Goal: Find specific page/section: Find specific page/section

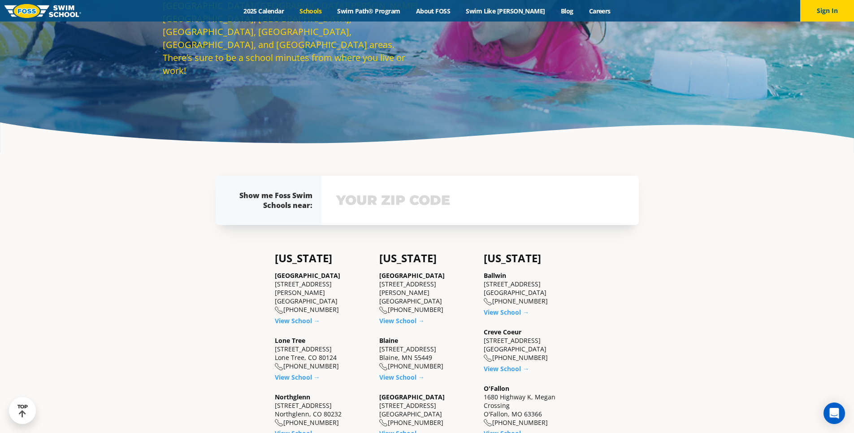
scroll to position [134, 0]
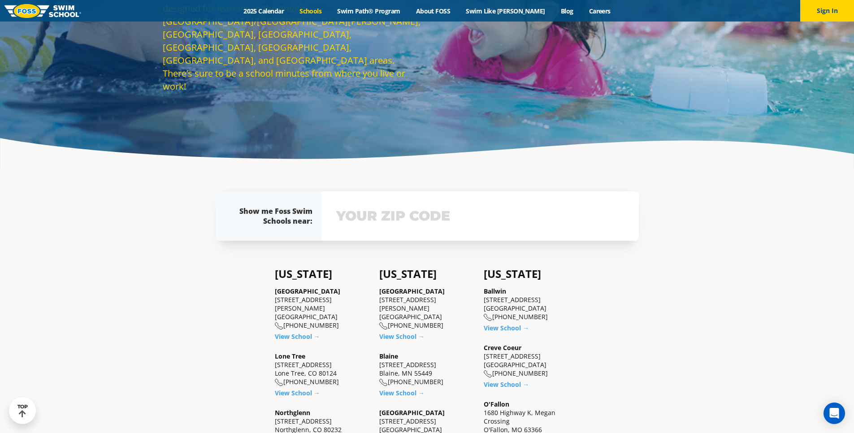
click at [348, 215] on input "text" at bounding box center [480, 216] width 292 height 26
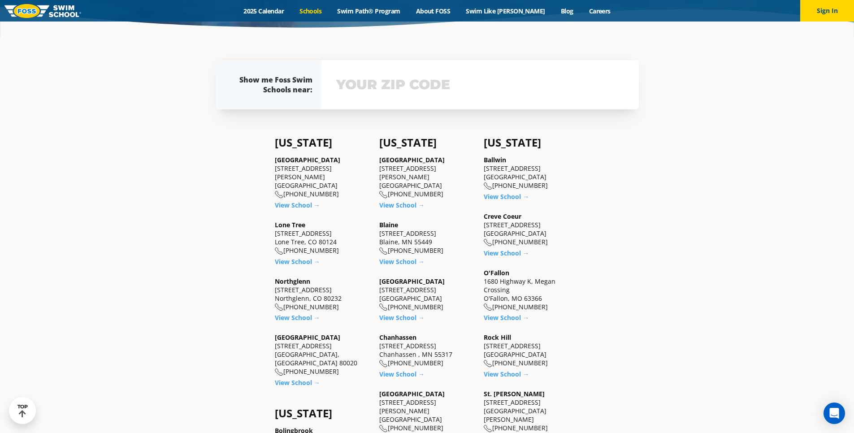
scroll to position [281, 0]
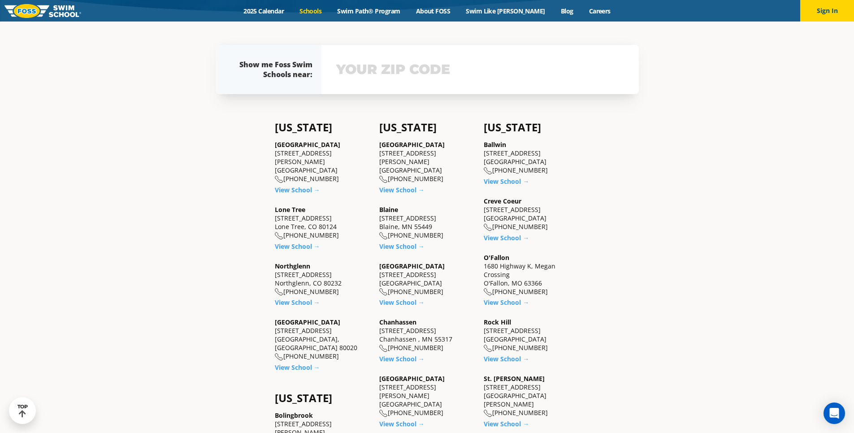
click at [399, 69] on input "text" at bounding box center [480, 69] width 292 height 26
type input "80124"
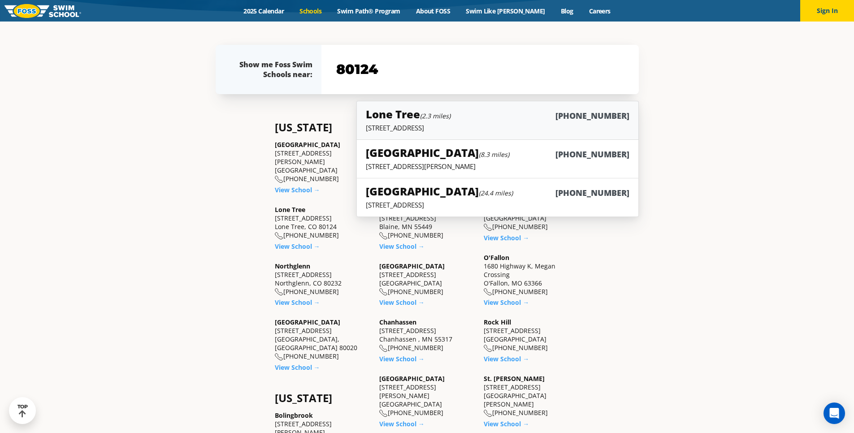
click at [423, 122] on div "Lone Tree (2.3 miles) [PHONE_NUMBER]" at bounding box center [497, 115] width 263 height 17
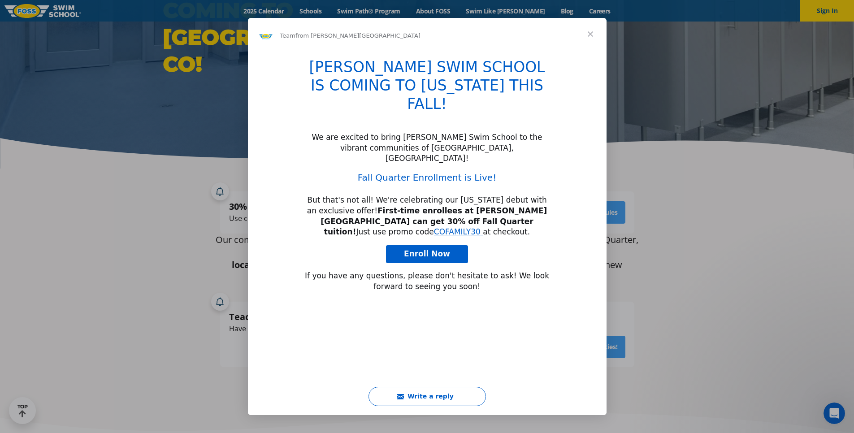
type input "442678"
click at [588, 34] on span "Close" at bounding box center [590, 34] width 32 height 32
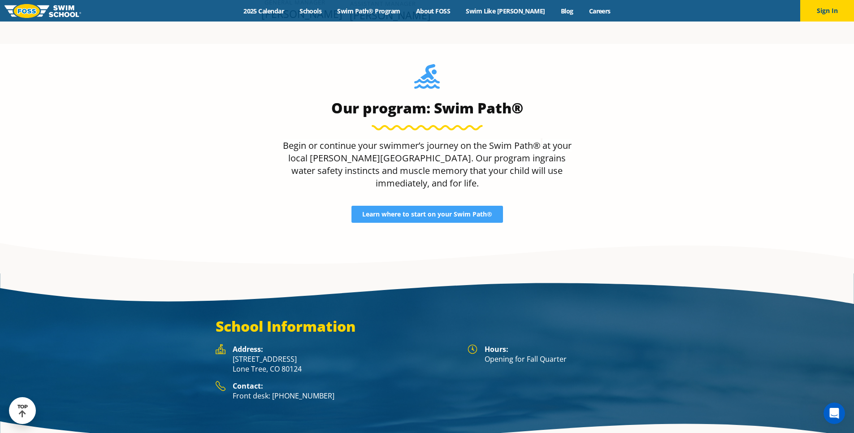
scroll to position [1063, 0]
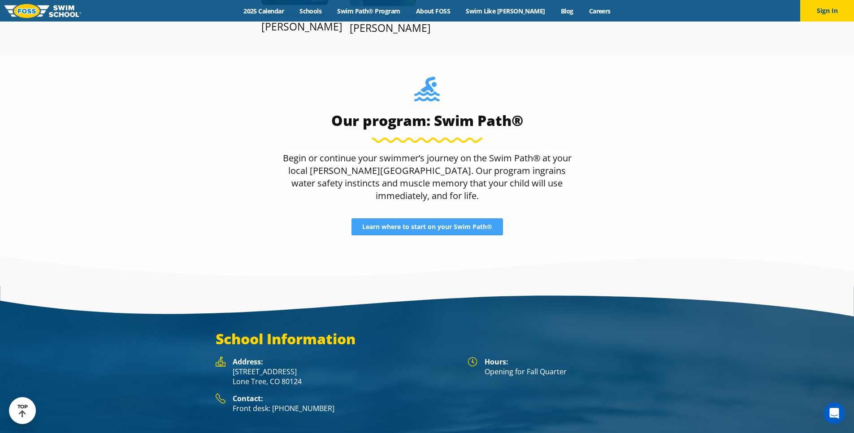
click at [259, 367] on p "[STREET_ADDRESS]" at bounding box center [346, 377] width 226 height 20
click at [244, 357] on strong "Address:" at bounding box center [248, 362] width 30 height 10
click at [221, 357] on img at bounding box center [221, 362] width 10 height 10
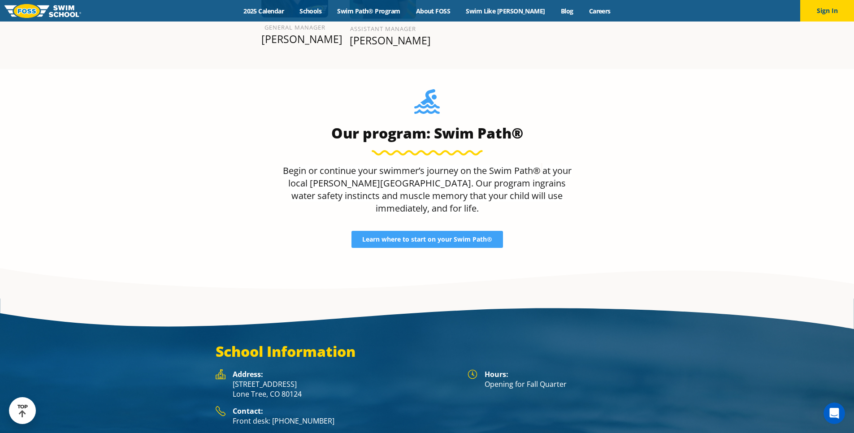
drag, startPoint x: 251, startPoint y: 330, endPoint x: 270, endPoint y: 326, distance: 19.4
click at [252, 379] on p "[STREET_ADDRESS]" at bounding box center [346, 389] width 226 height 20
